Goal: Navigation & Orientation: Find specific page/section

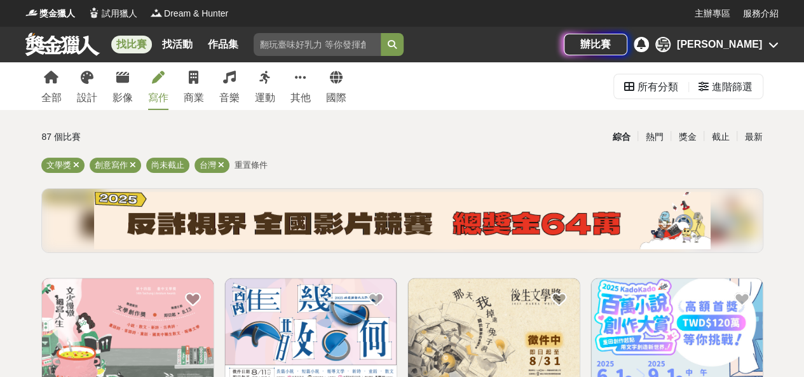
click at [749, 39] on div "[PERSON_NAME]" at bounding box center [719, 44] width 85 height 15
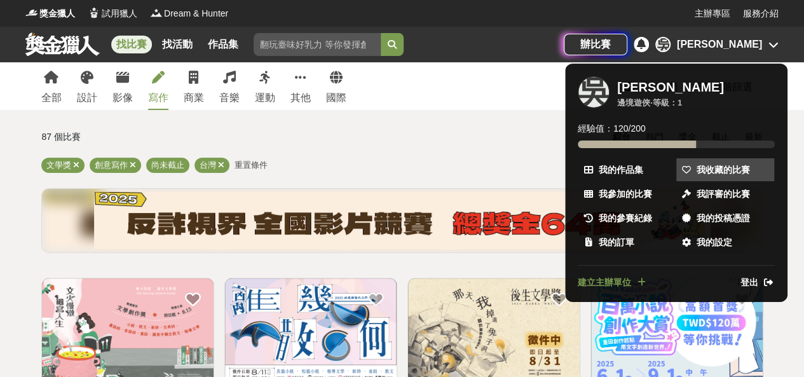
click at [727, 170] on span "我收藏的比賽" at bounding box center [723, 169] width 53 height 13
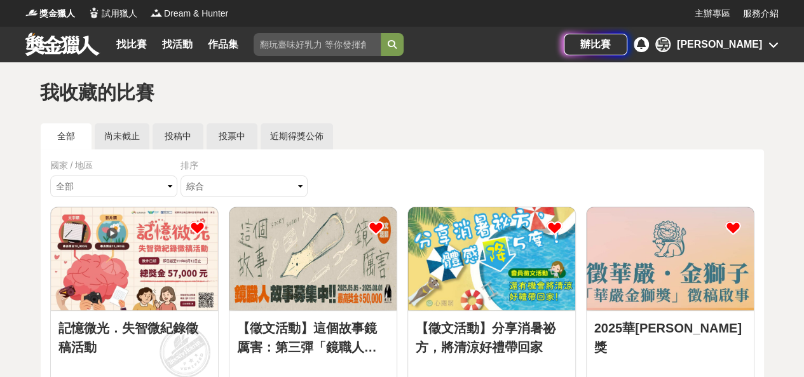
click at [758, 48] on div "[PERSON_NAME]" at bounding box center [719, 44] width 85 height 15
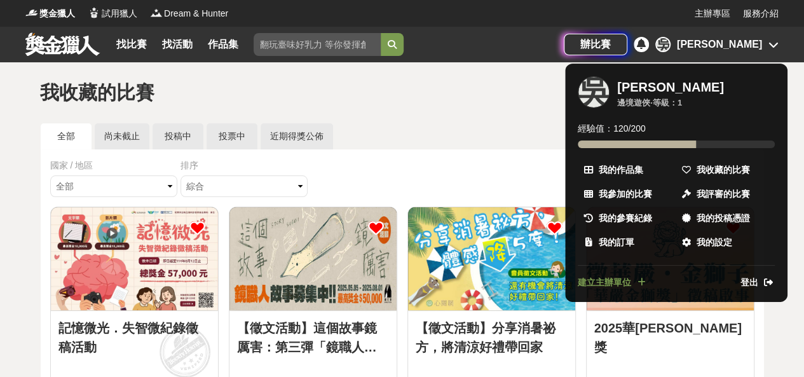
click at [758, 48] on div at bounding box center [402, 188] width 804 height 377
